Goal: Information Seeking & Learning: Learn about a topic

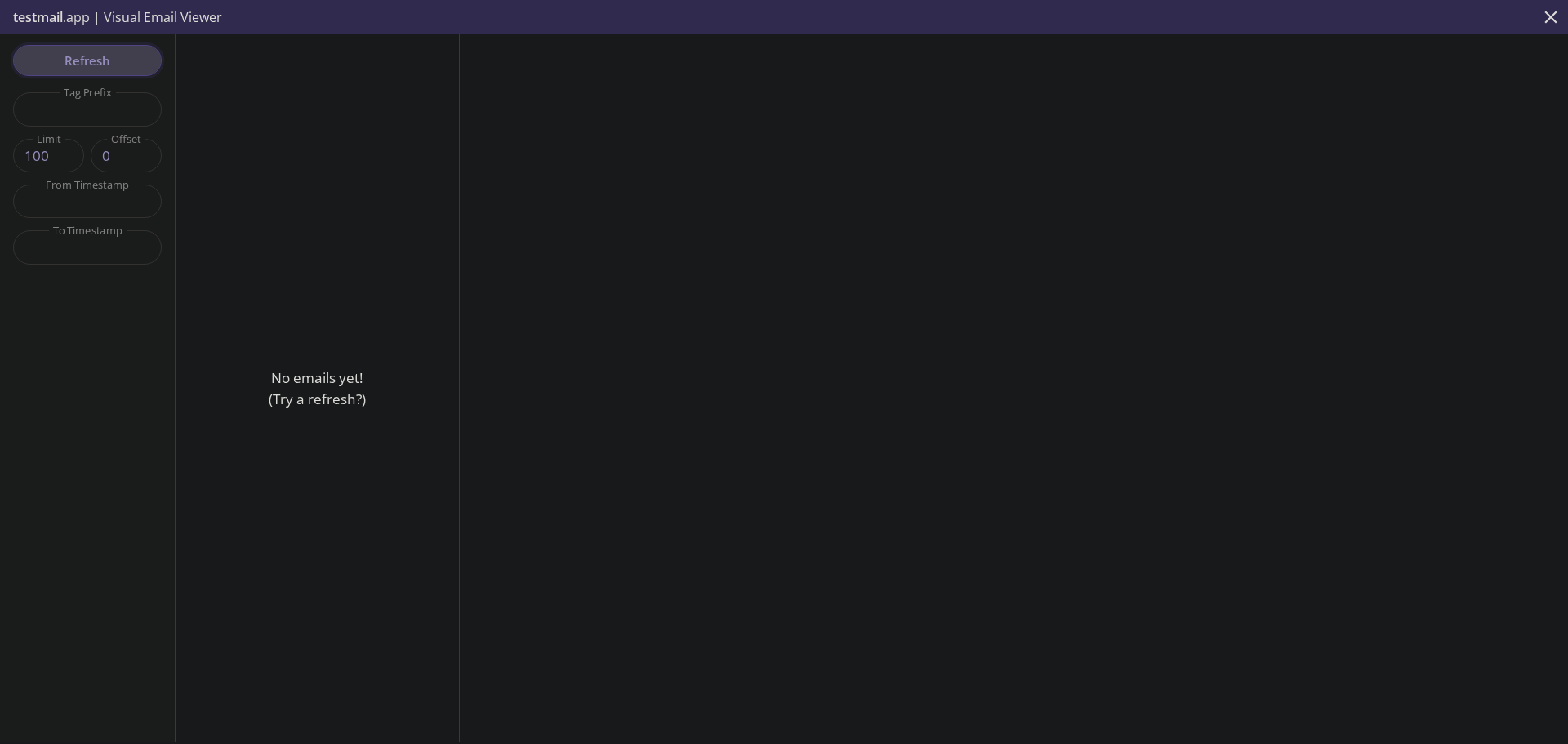
click at [100, 64] on span "Refresh" at bounding box center [87, 61] width 123 height 22
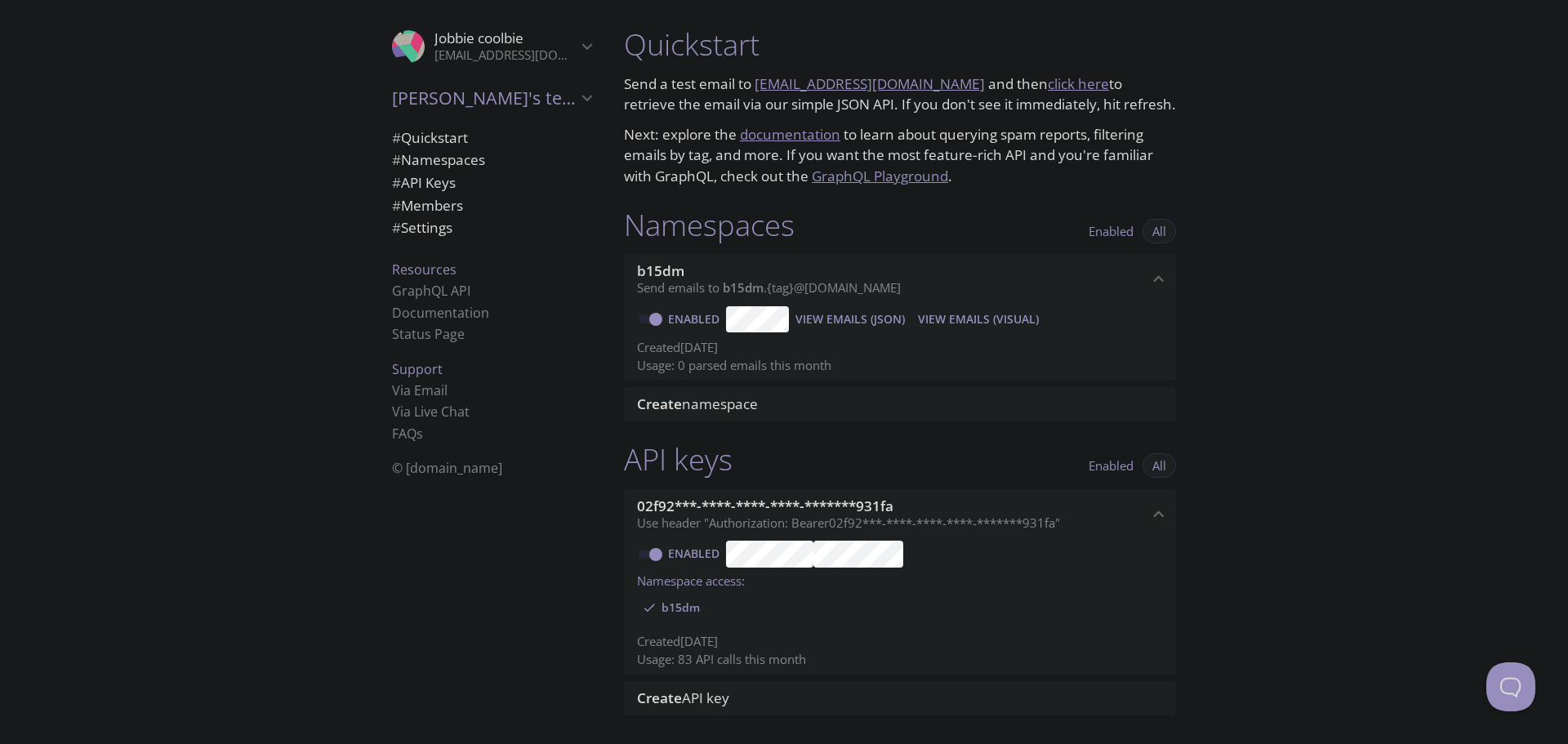
click at [1261, 365] on div "Quickstart Send a test email to [EMAIL_ADDRESS][DOMAIN_NAME] and then click her…" at bounding box center [1089, 372] width 957 height 744
click at [983, 319] on span "View Emails (Visual)" at bounding box center [978, 319] width 121 height 20
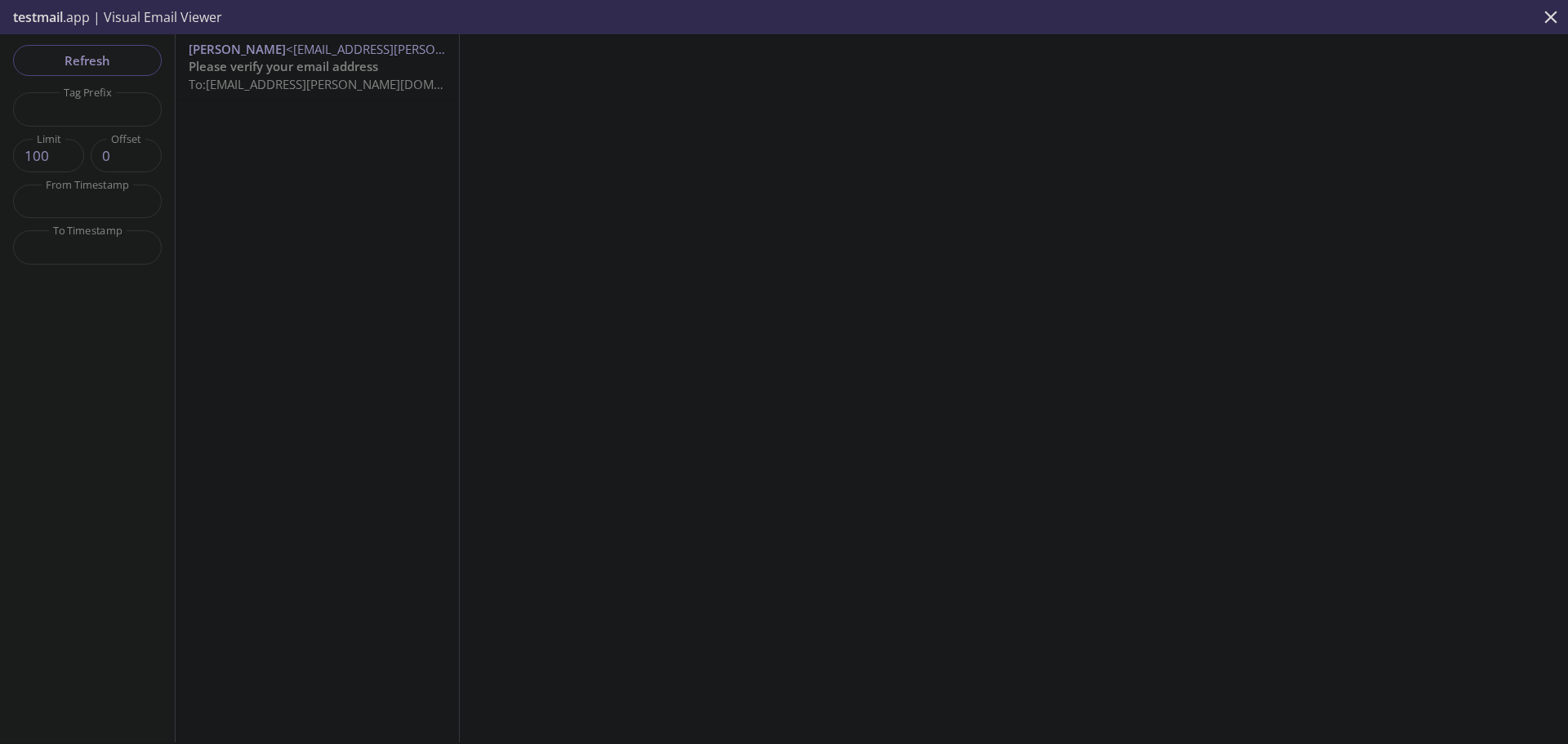
click at [253, 76] on span "To: [EMAIL_ADDRESS][PERSON_NAME][DOMAIN_NAME]" at bounding box center [342, 84] width 308 height 16
drag, startPoint x: 913, startPoint y: 395, endPoint x: 1009, endPoint y: 394, distance: 96.0
click at [998, 394] on p "Please upgrade to the Pro plan (or higher) to use this Visual Email Viewer." at bounding box center [1014, 388] width 286 height 41
click at [1046, 394] on p "Please upgrade to the Pro plan (or higher) to use this Visual Email Viewer." at bounding box center [1014, 388] width 286 height 41
click at [1549, 13] on icon "close" at bounding box center [1551, 17] width 22 height 22
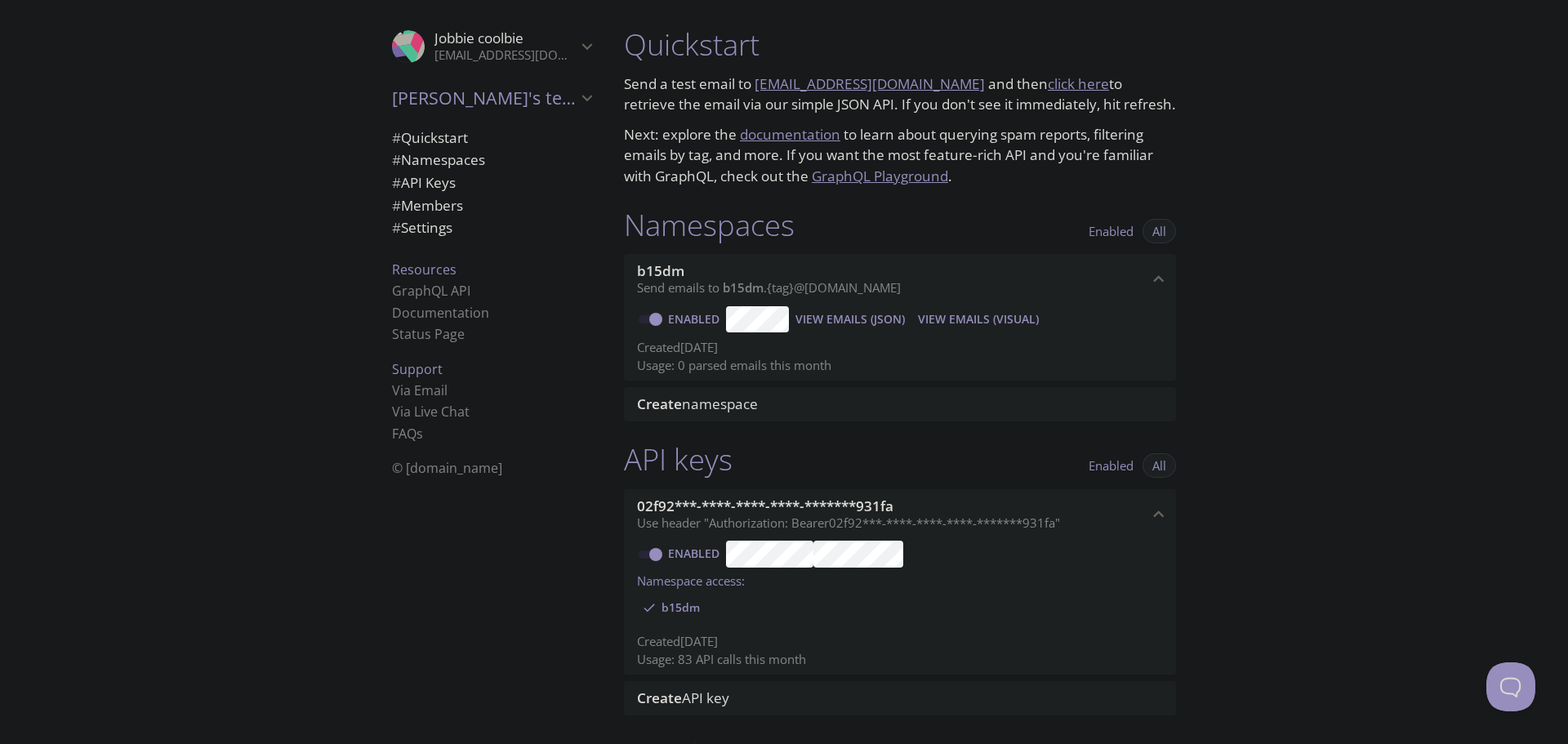
click at [890, 324] on span "View Emails (JSON)" at bounding box center [850, 319] width 109 height 20
click at [1335, 355] on div "Quickstart Send a test email to [EMAIL_ADDRESS][DOMAIN_NAME] and then click her…" at bounding box center [1089, 372] width 957 height 744
click at [727, 656] on p "Usage: 83 API calls this month" at bounding box center [900, 659] width 526 height 17
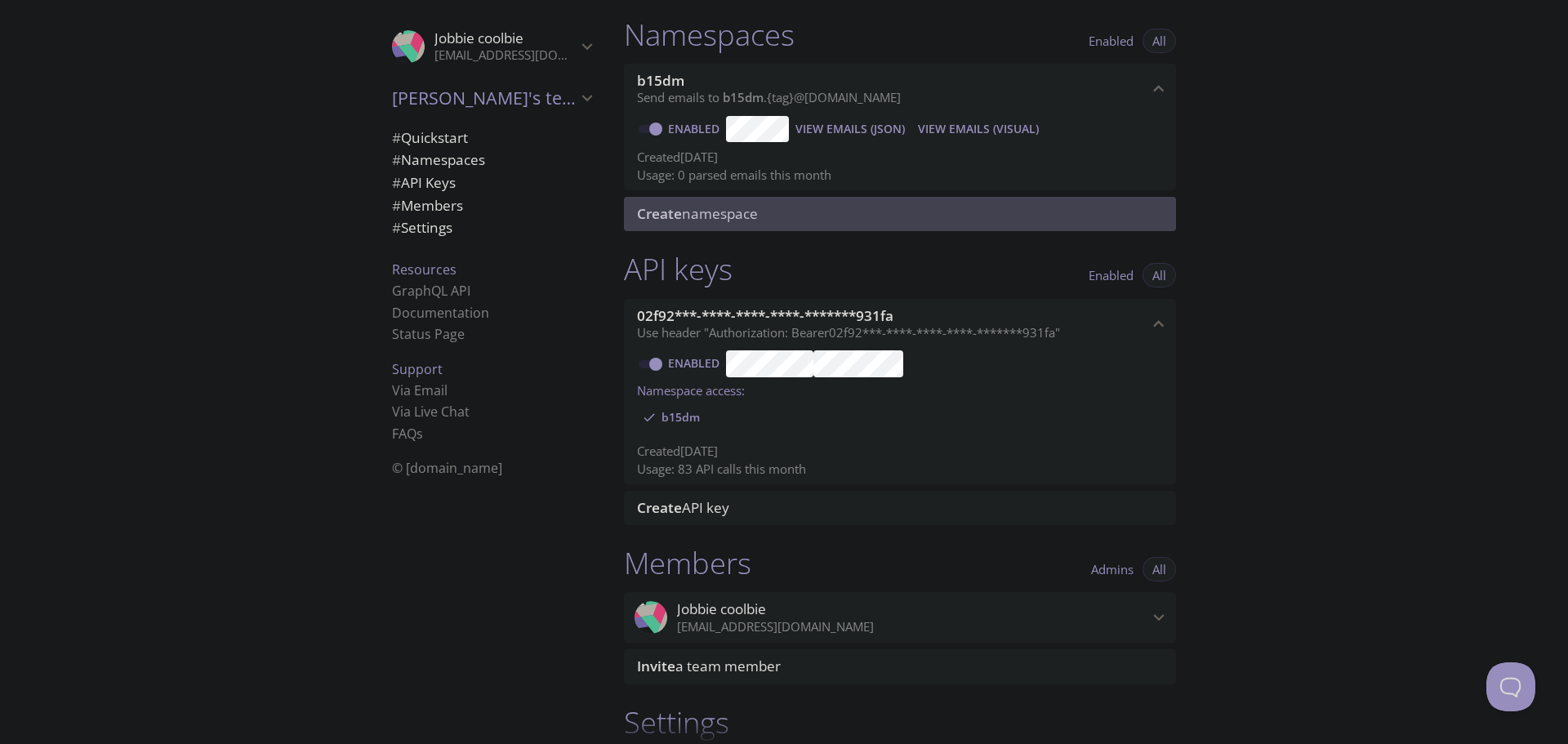
click at [725, 211] on span "Create namespace" at bounding box center [697, 213] width 121 height 19
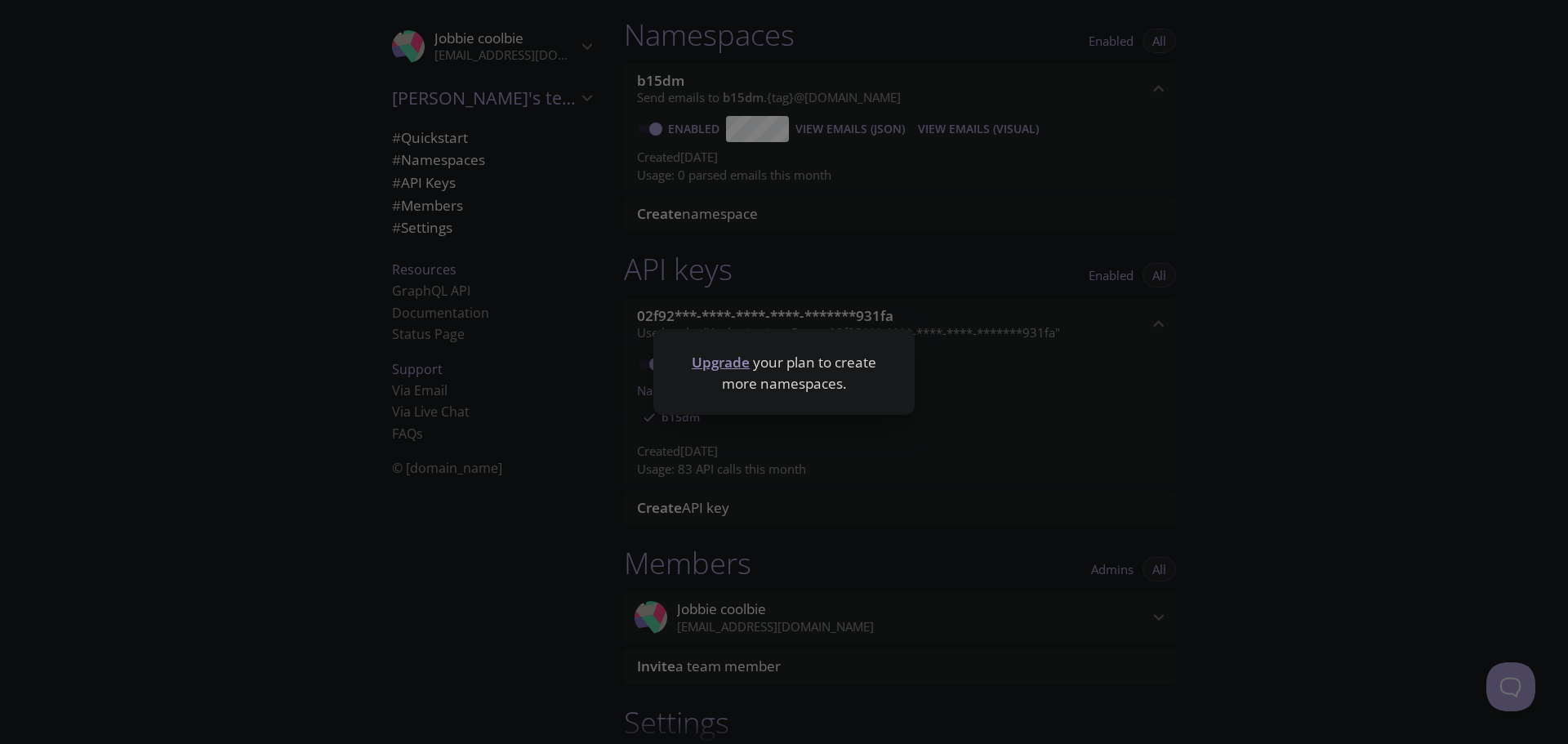
click at [1152, 249] on div "Upgrade your plan to create more namespaces." at bounding box center [784, 372] width 1568 height 744
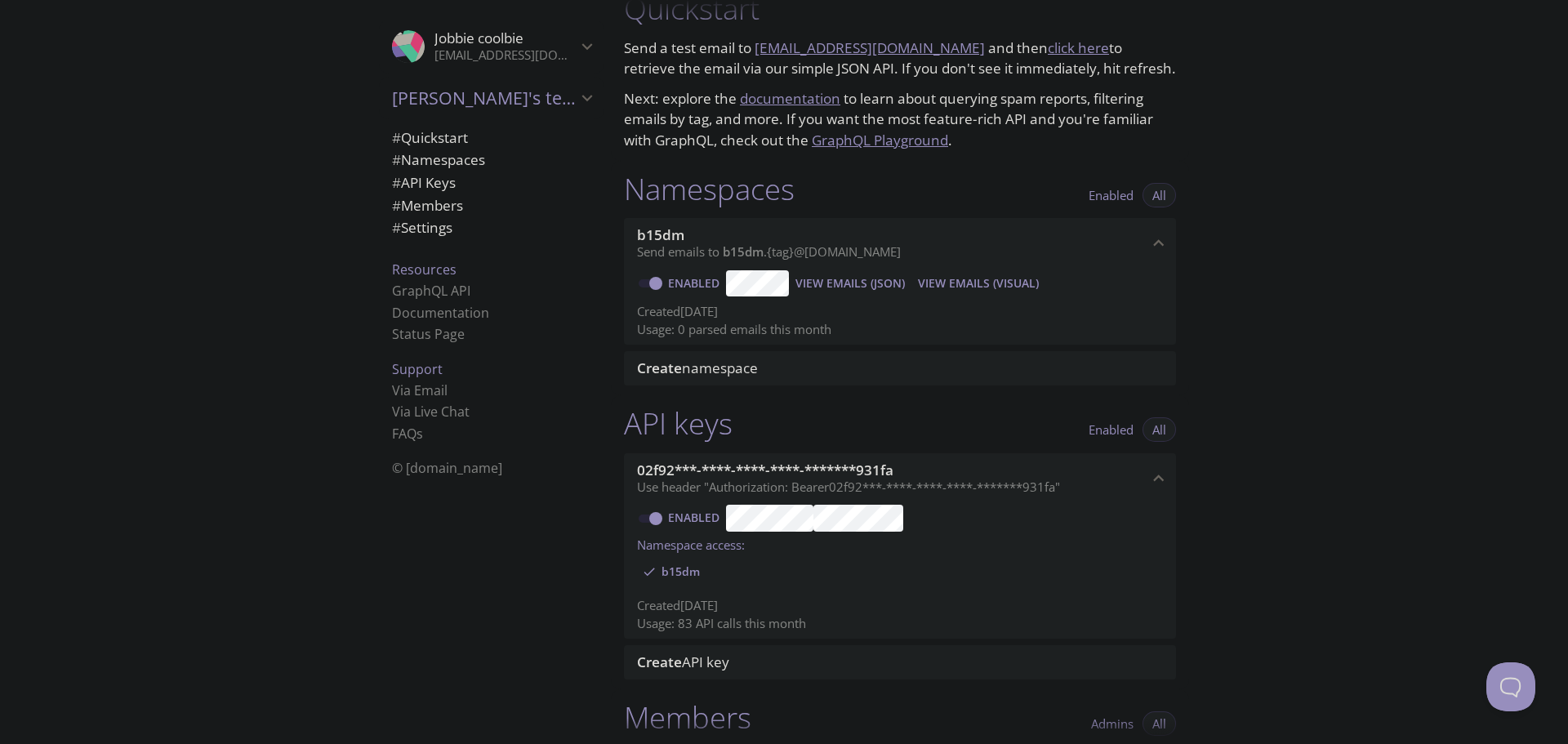
scroll to position [0, 0]
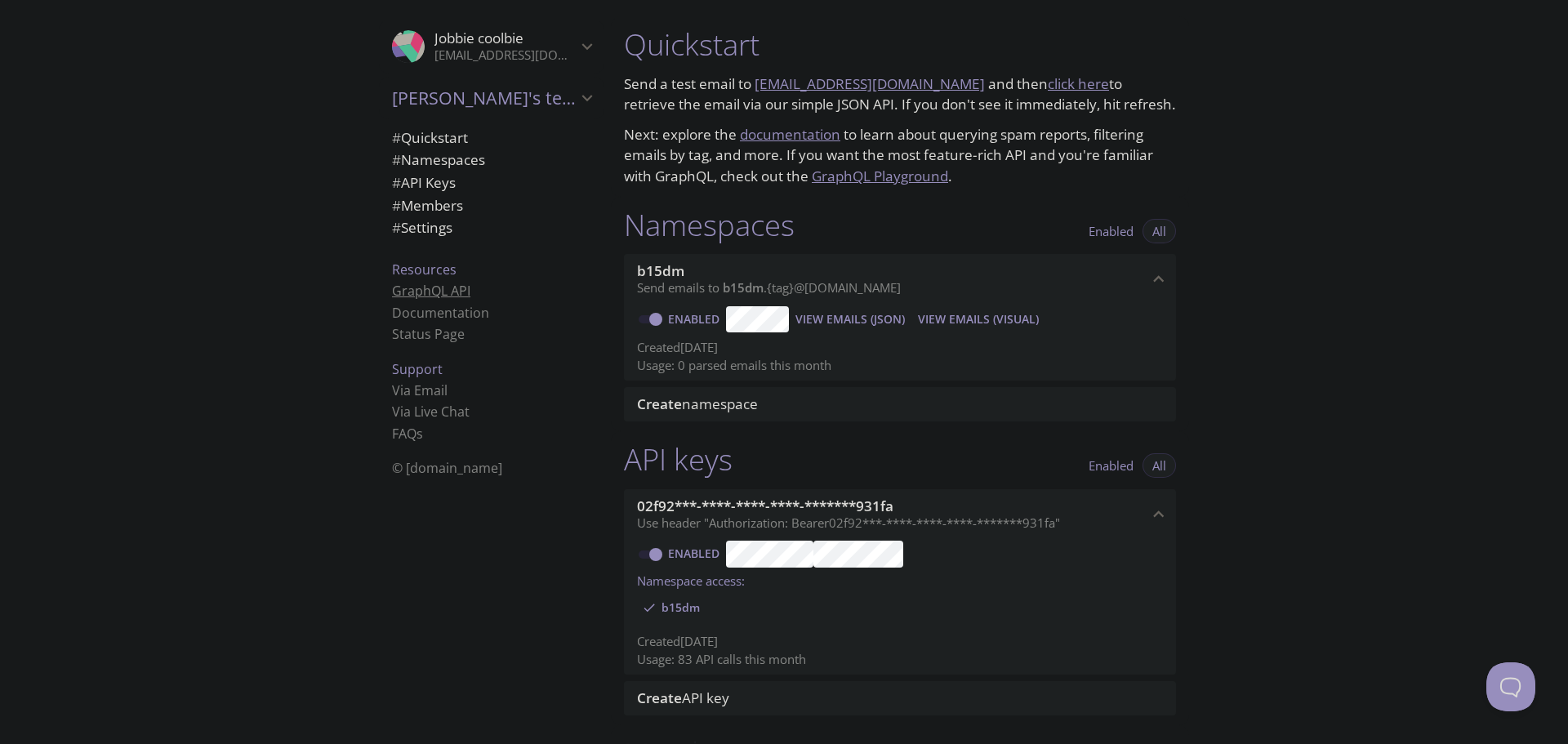
click at [444, 289] on link "GraphQL API" at bounding box center [430, 290] width 78 height 18
click at [857, 317] on span "View Emails (JSON)" at bounding box center [850, 319] width 109 height 20
click at [835, 316] on span "View Emails (JSON)" at bounding box center [850, 319] width 109 height 20
